Goal: Obtain resource: Obtain resource

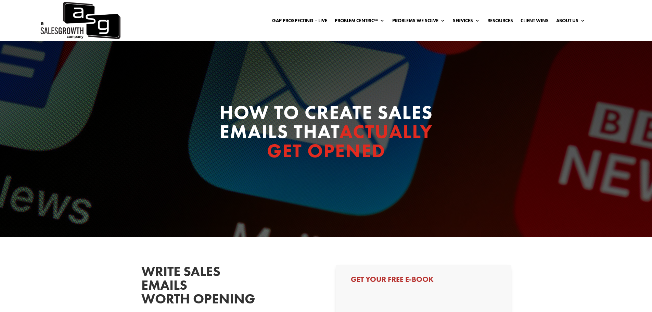
select select "Director/Manager (Sales Director, Regional Sales Manager, etc)"
select select "20-49"
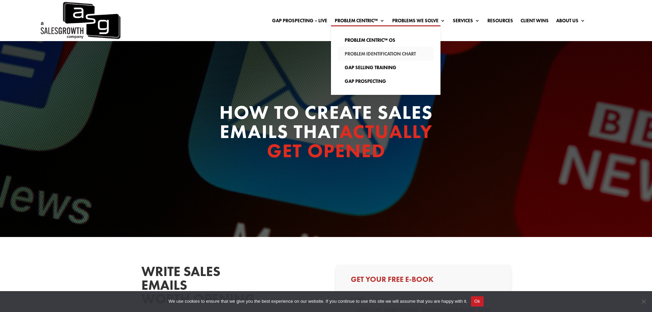
click at [367, 52] on link "Problem Identification Chart" at bounding box center [386, 54] width 96 height 14
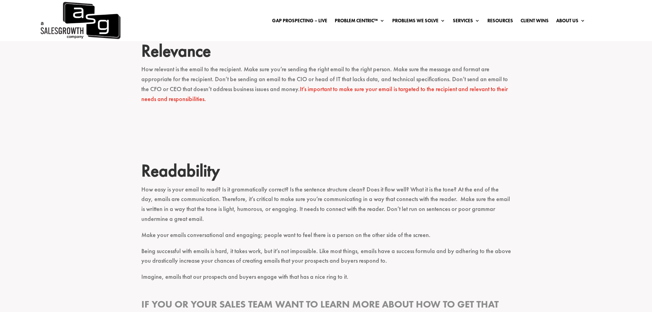
scroll to position [1197, 0]
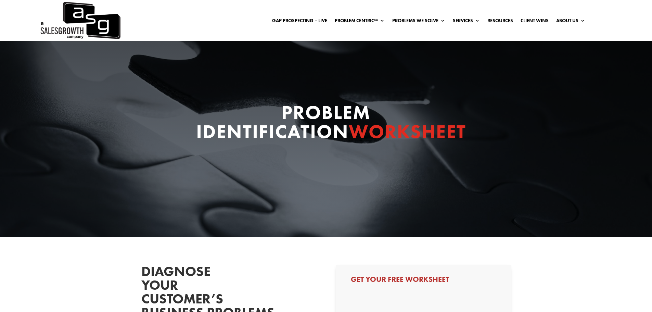
select select "Director/Manager (Sales Director, Regional Sales Manager, etc)"
select select "20-49"
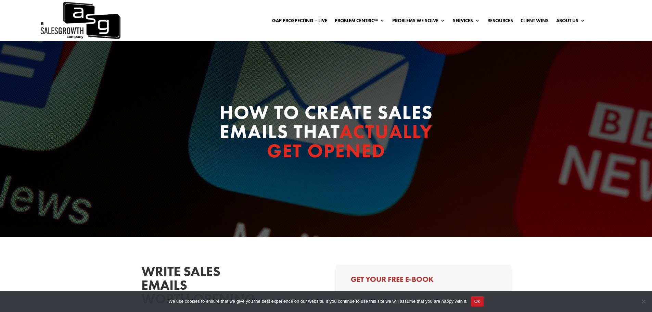
select select "Director/Manager (Sales Director, Regional Sales Manager, etc)"
select select "20-49"
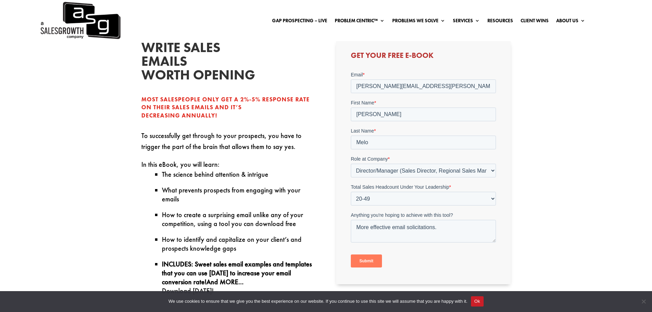
scroll to position [239, 0]
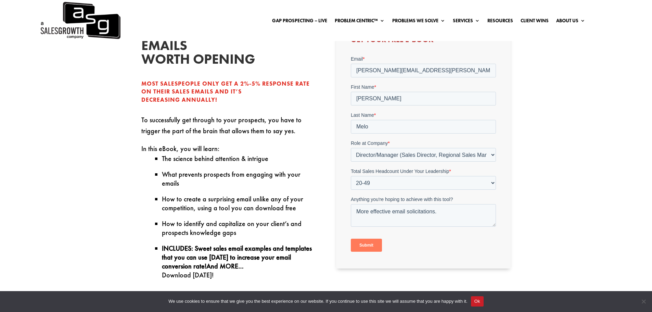
click at [364, 244] on input "Submit" at bounding box center [366, 244] width 31 height 13
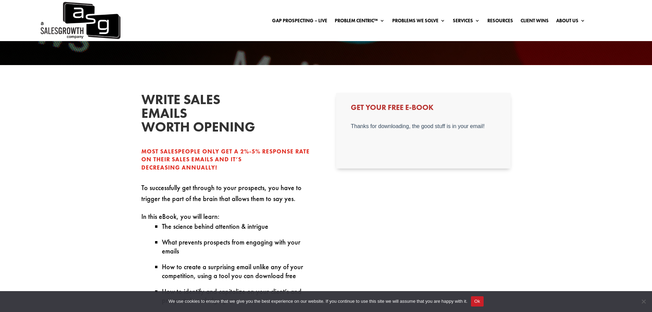
scroll to position [137, 0]
